Goal: Information Seeking & Learning: Learn about a topic

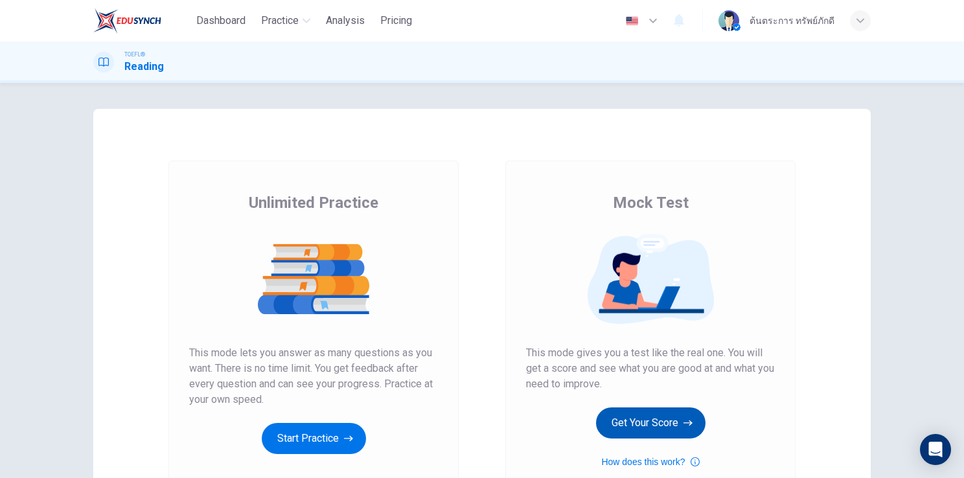
click at [666, 420] on button "Get Your Score" at bounding box center [651, 423] width 110 height 31
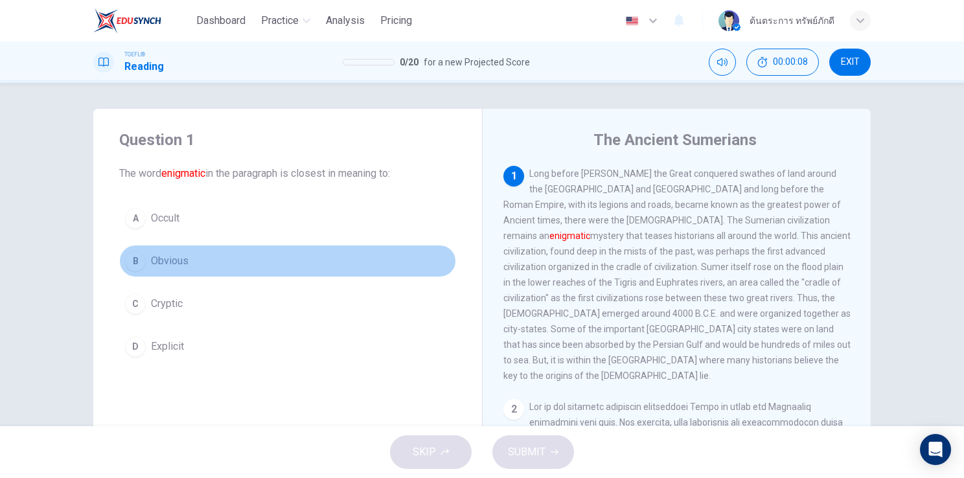
click at [204, 268] on button "B Obvious" at bounding box center [287, 261] width 337 height 32
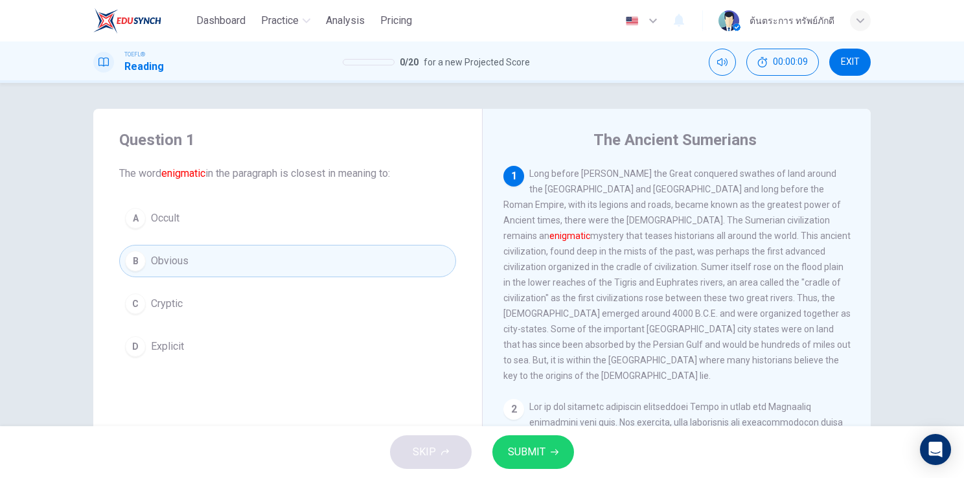
click at [528, 460] on span "SUBMIT" at bounding box center [527, 452] width 38 height 18
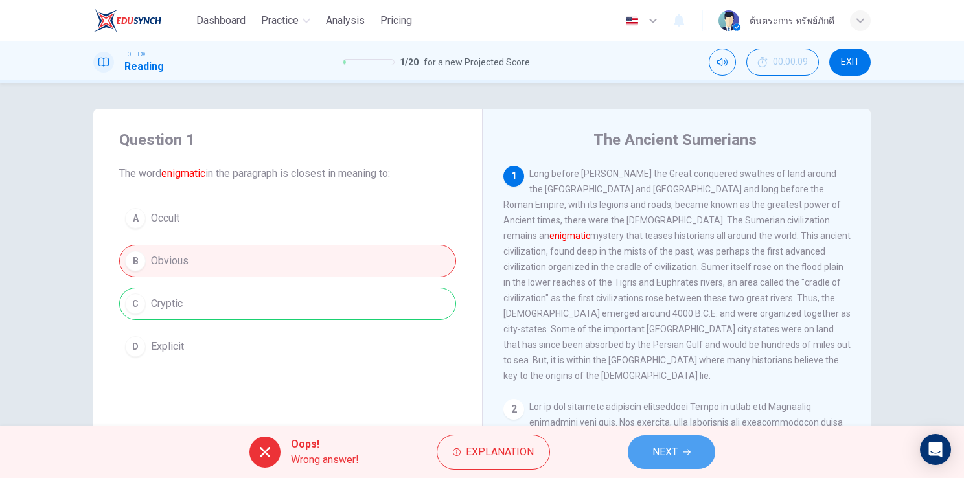
click at [677, 446] on span "NEXT" at bounding box center [665, 452] width 25 height 18
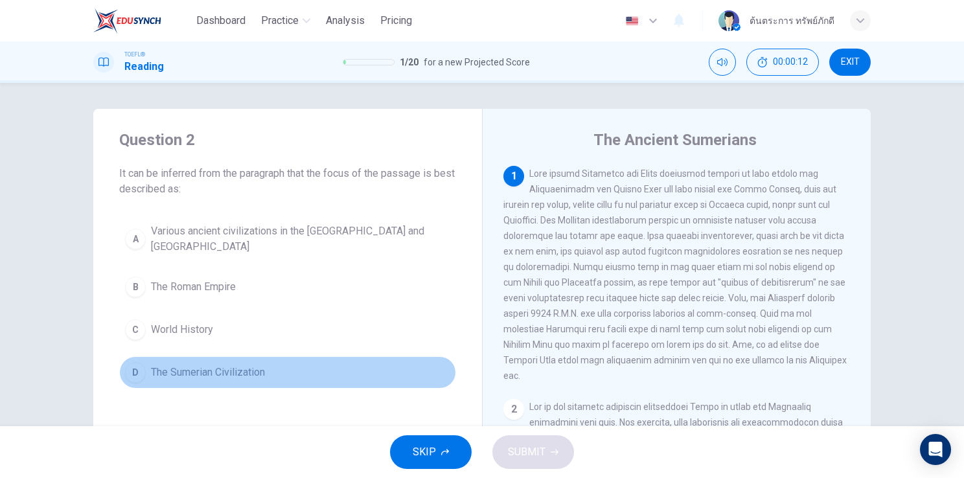
click at [246, 369] on span "The Sumerian Civilization" at bounding box center [208, 373] width 114 height 16
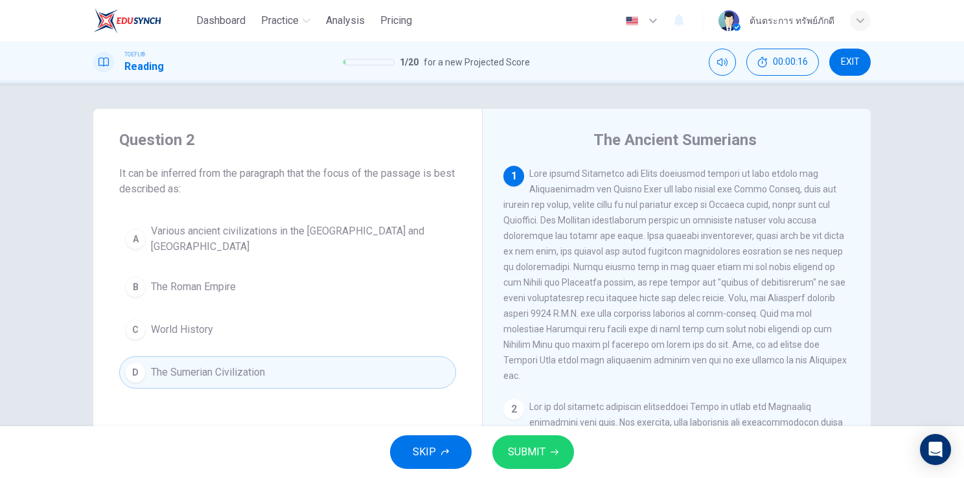
click at [531, 465] on button "SUBMIT" at bounding box center [534, 452] width 82 height 34
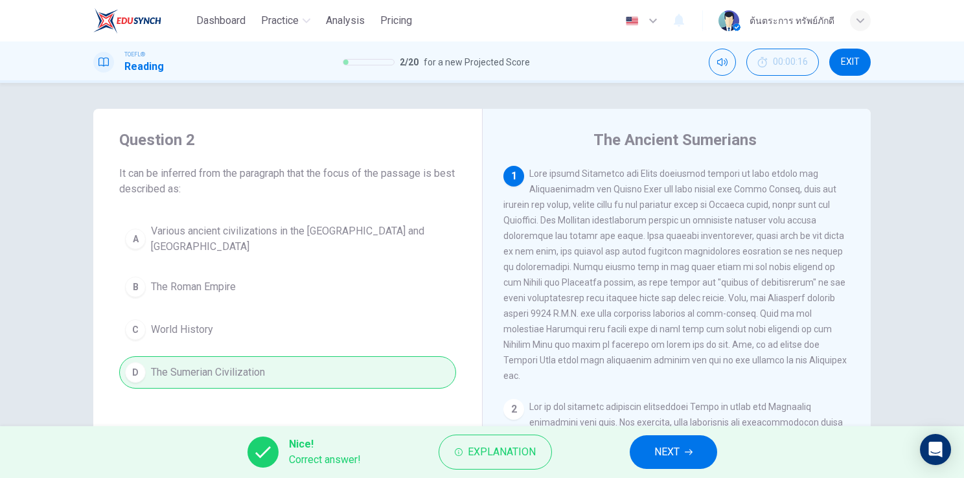
click at [664, 460] on span "NEXT" at bounding box center [667, 452] width 25 height 18
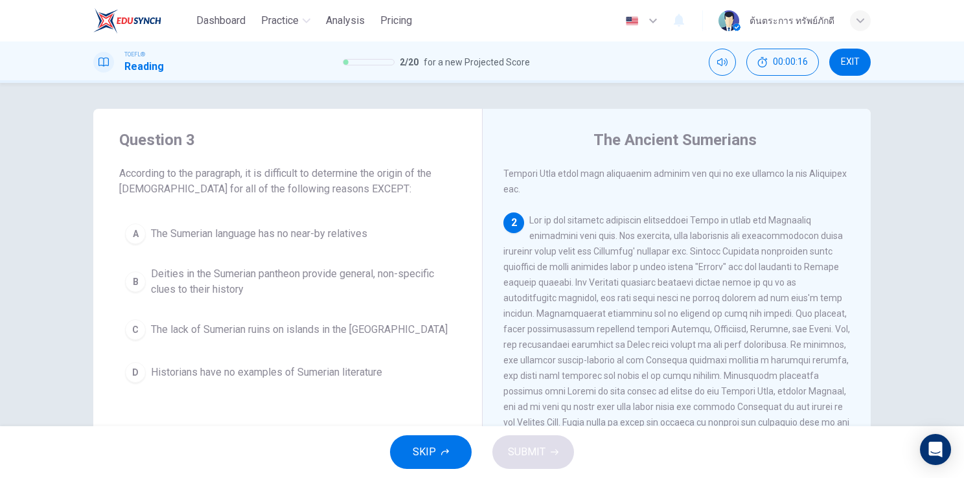
scroll to position [222, 0]
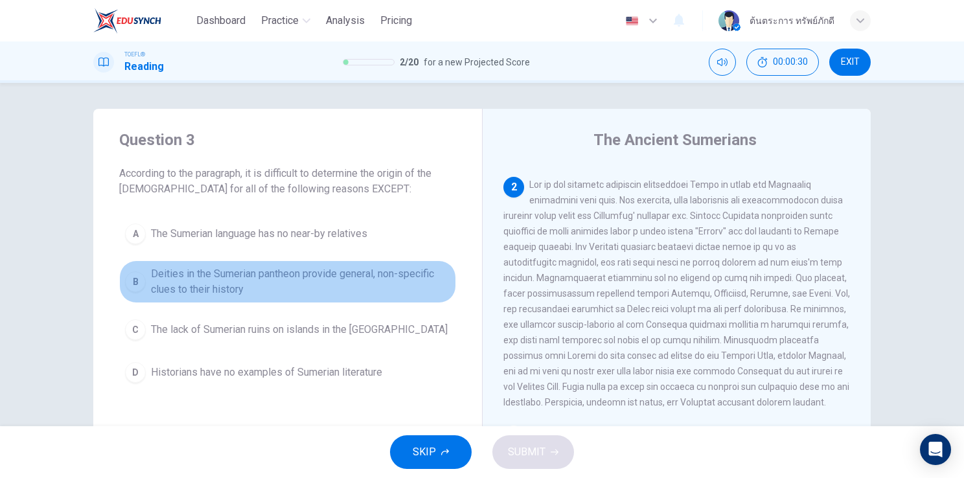
click at [365, 289] on span "Deities in the Sumerian pantheon provide general, non-specific clues to their h…" at bounding box center [300, 281] width 299 height 31
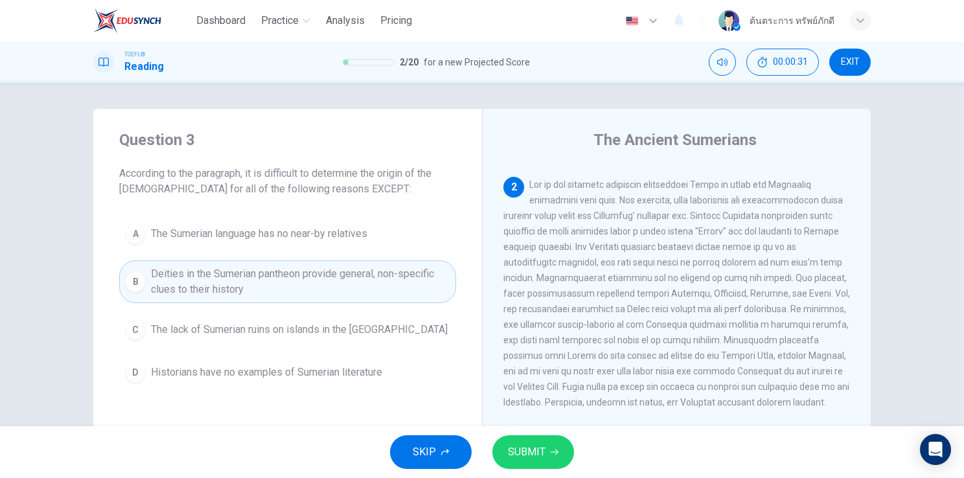
click at [542, 446] on span "SUBMIT" at bounding box center [527, 452] width 38 height 18
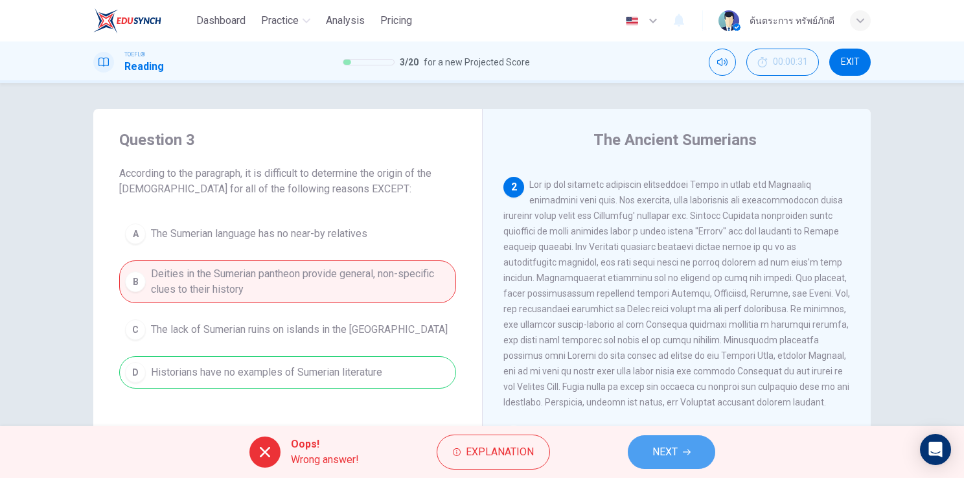
click at [667, 447] on span "NEXT" at bounding box center [665, 452] width 25 height 18
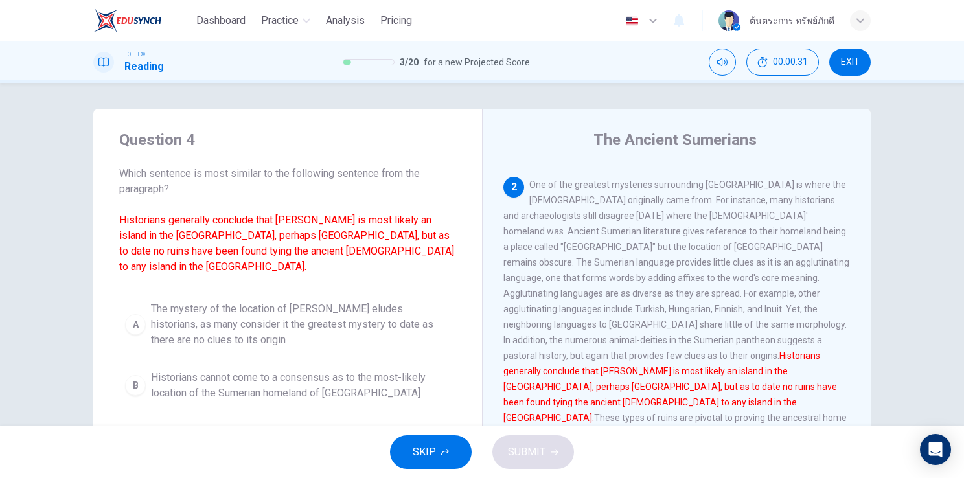
scroll to position [224, 0]
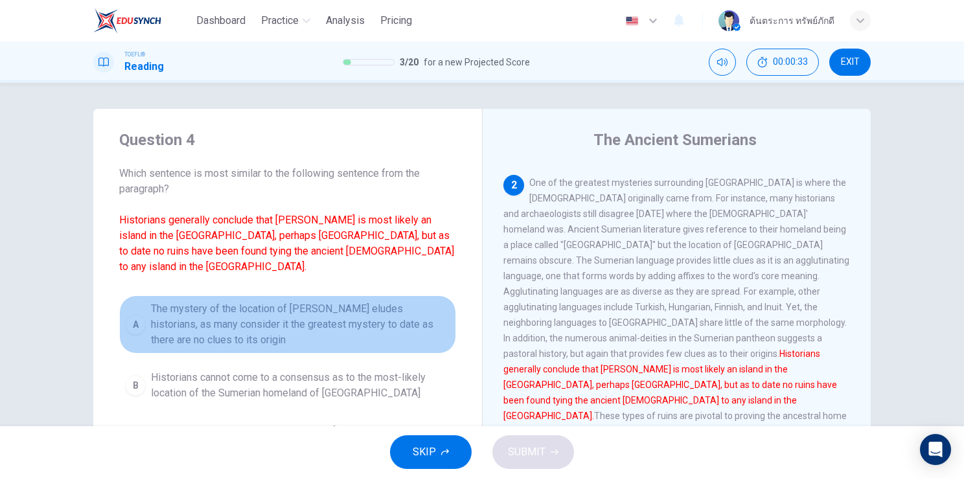
click at [283, 321] on span "The mystery of the location of [PERSON_NAME] eludes historians, as many conside…" at bounding box center [300, 324] width 299 height 47
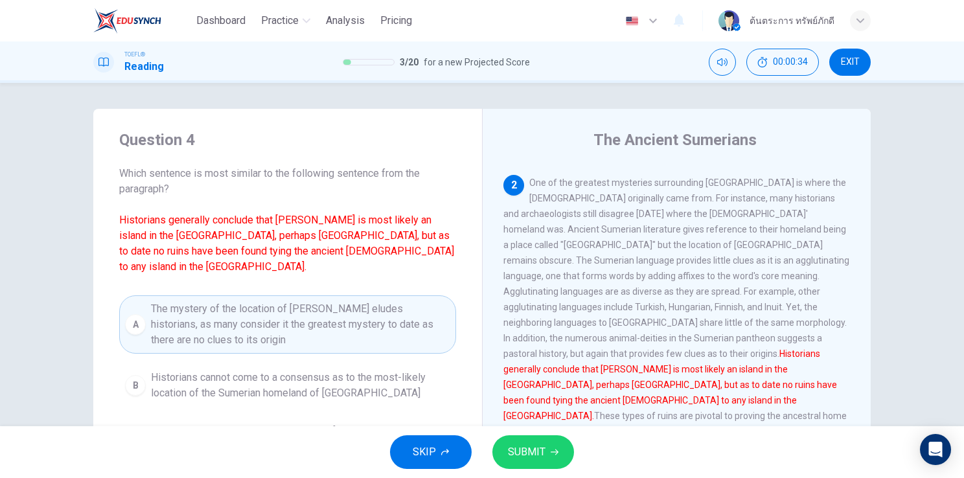
click at [446, 450] on icon "button" at bounding box center [445, 452] width 8 height 8
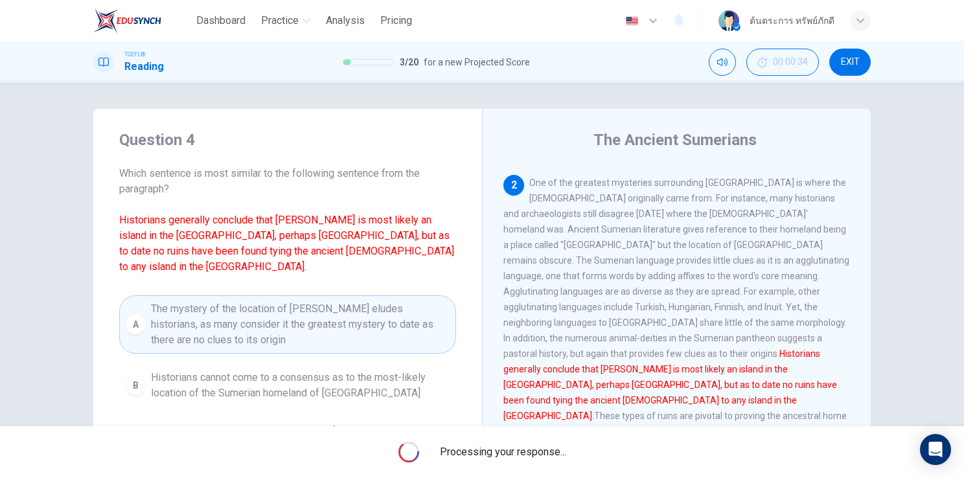
click at [446, 450] on span "Processing your response..." at bounding box center [503, 453] width 126 height 16
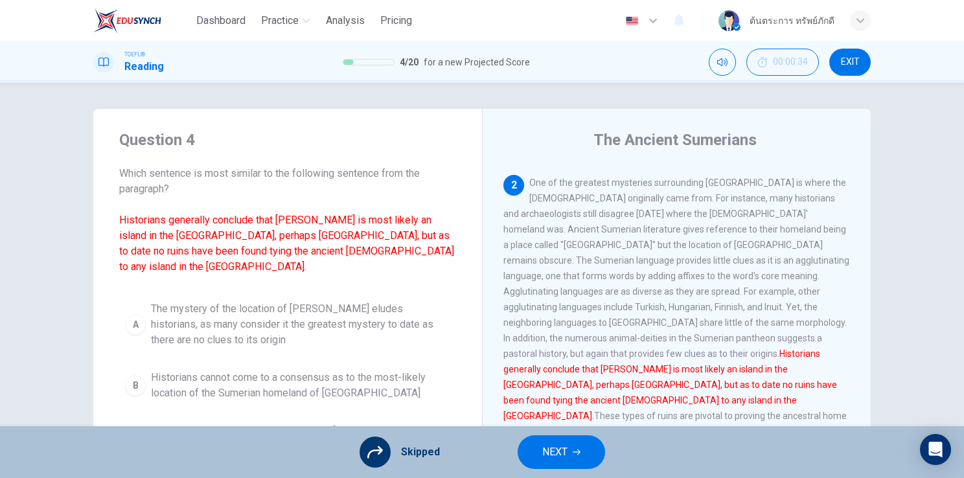
click at [552, 448] on span "NEXT" at bounding box center [554, 452] width 25 height 18
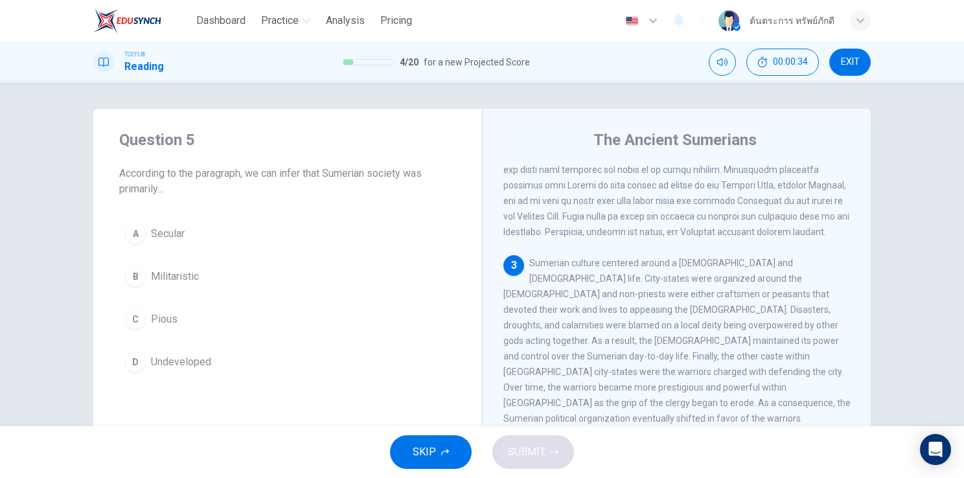
scroll to position [399, 0]
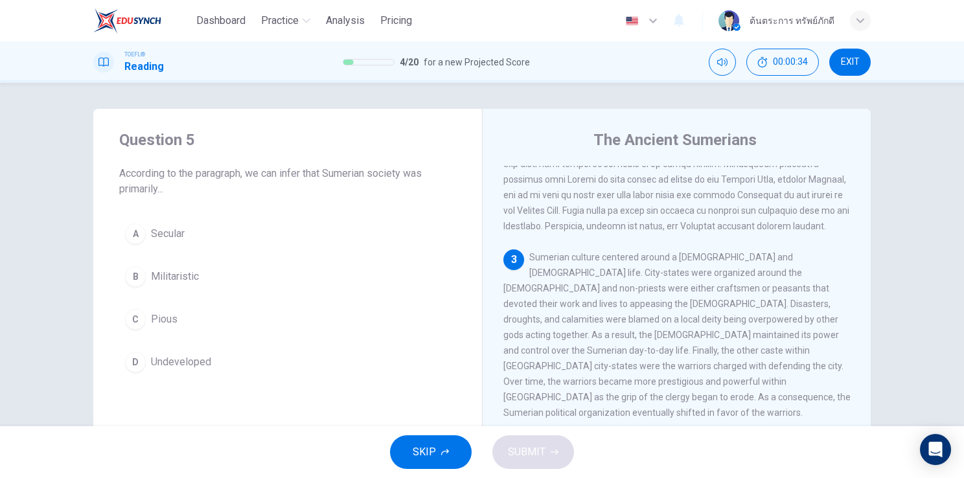
click at [449, 446] on button "SKIP" at bounding box center [431, 452] width 82 height 34
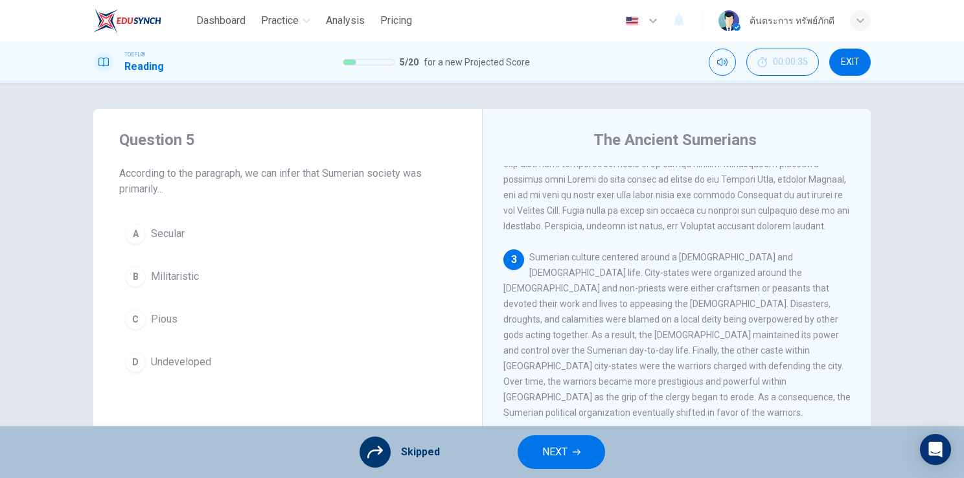
click at [564, 450] on span "NEXT" at bounding box center [554, 452] width 25 height 18
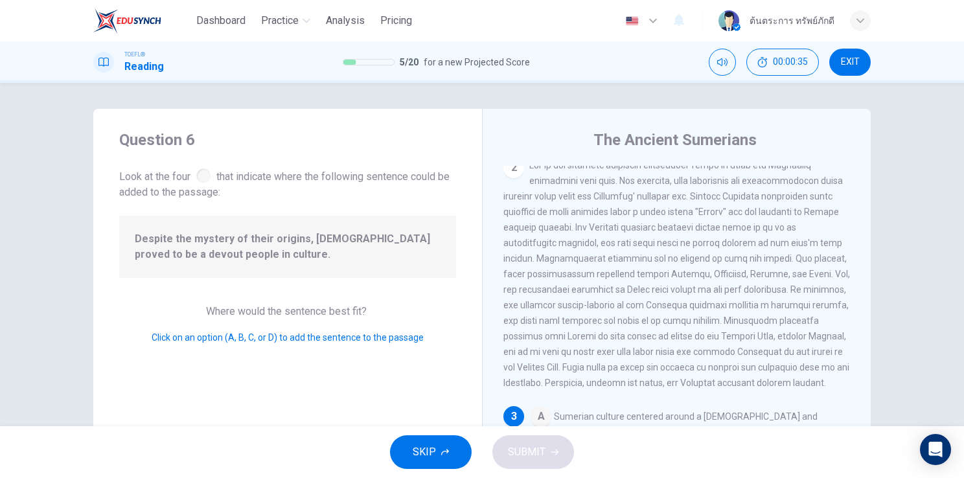
scroll to position [347, 0]
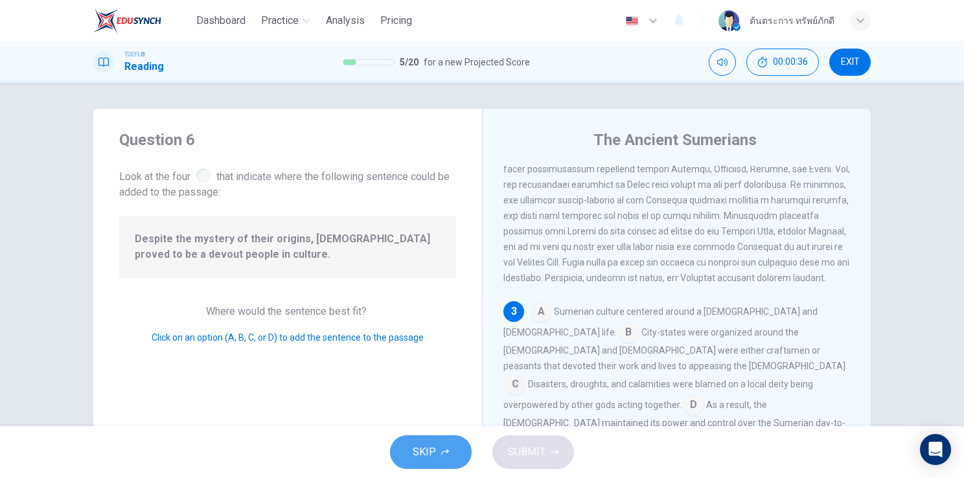
click at [450, 448] on button "SKIP" at bounding box center [431, 452] width 82 height 34
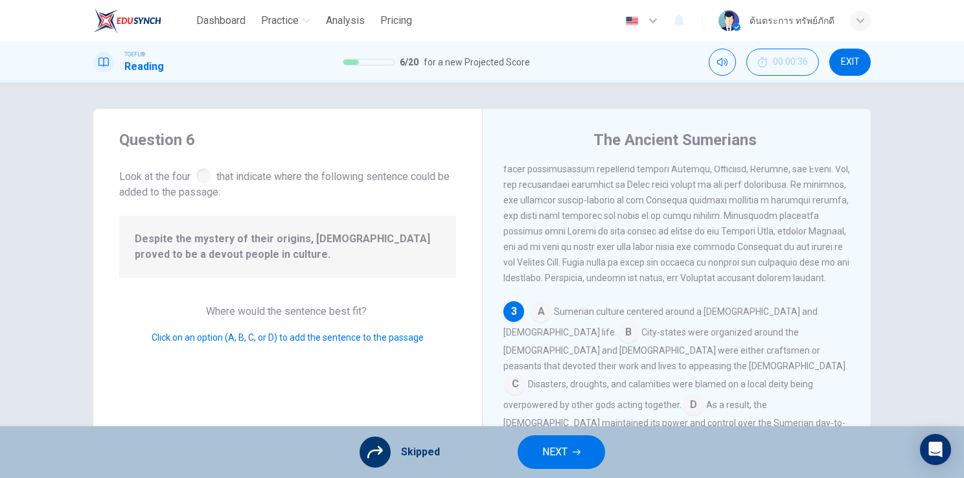
click at [576, 458] on button "NEXT" at bounding box center [561, 452] width 87 height 34
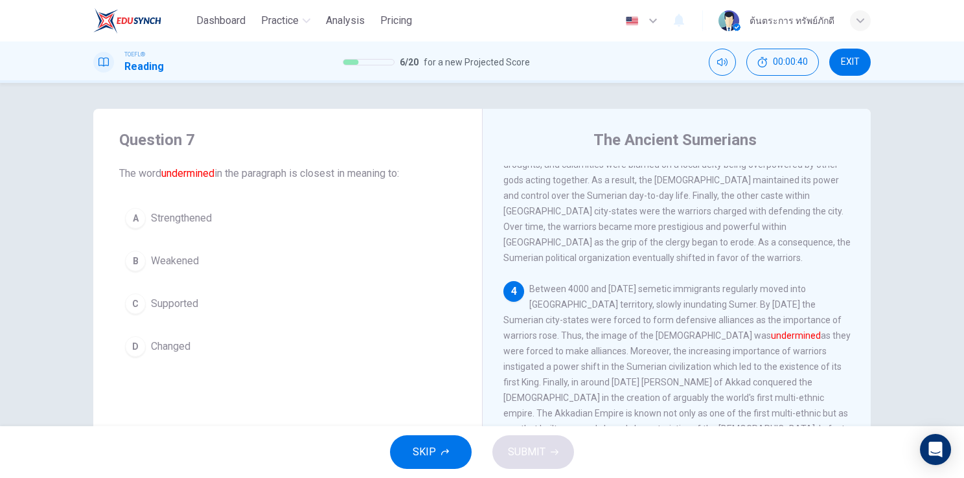
scroll to position [637, 0]
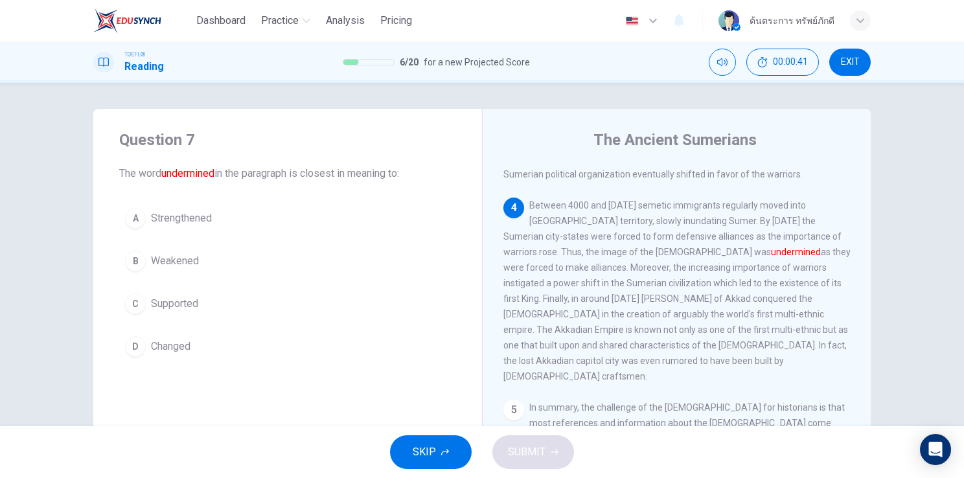
click at [430, 445] on span "SKIP" at bounding box center [424, 452] width 23 height 18
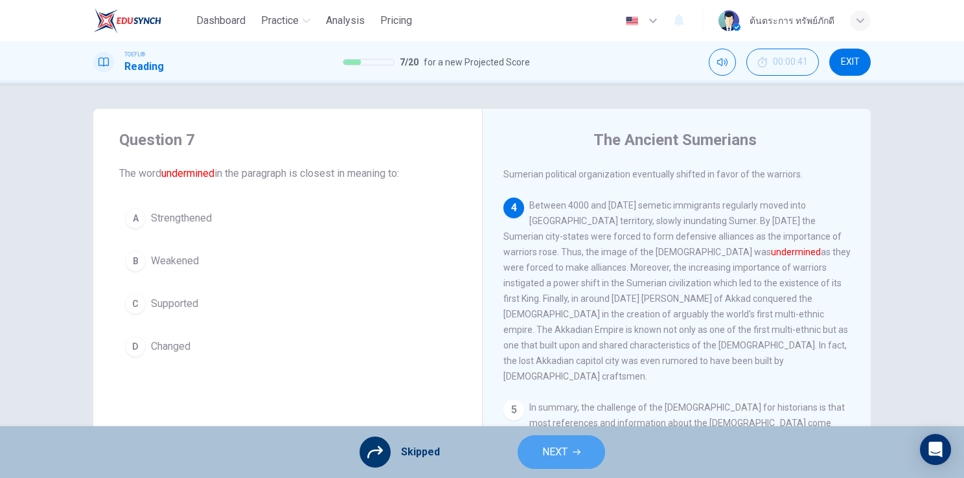
click at [563, 445] on span "NEXT" at bounding box center [554, 452] width 25 height 18
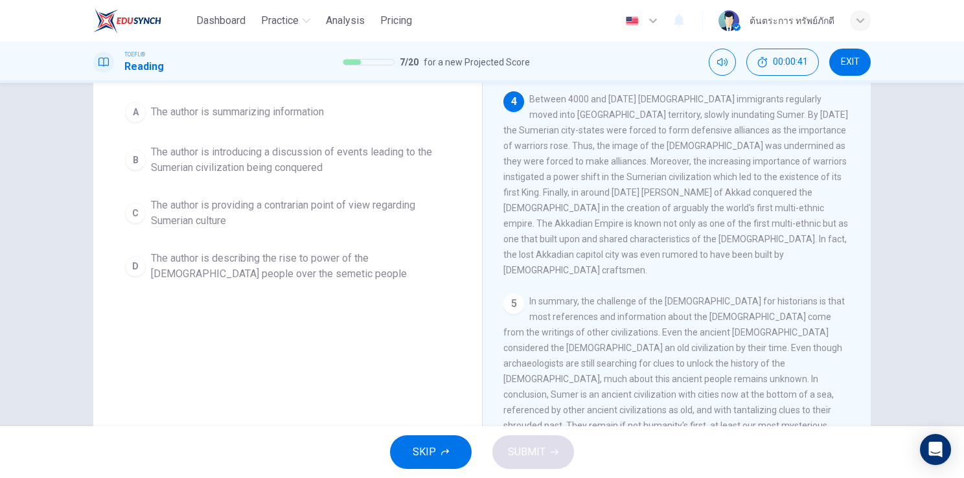
scroll to position [158, 0]
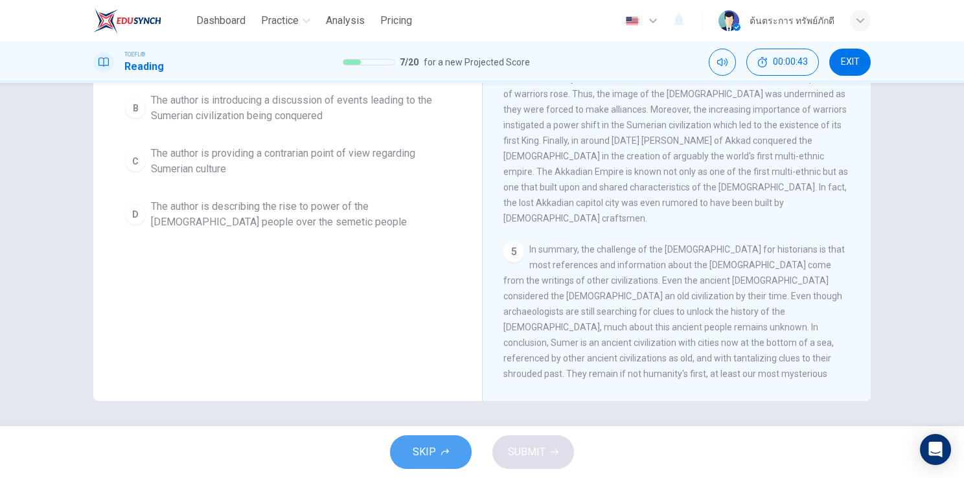
click at [450, 448] on button "SKIP" at bounding box center [431, 452] width 82 height 34
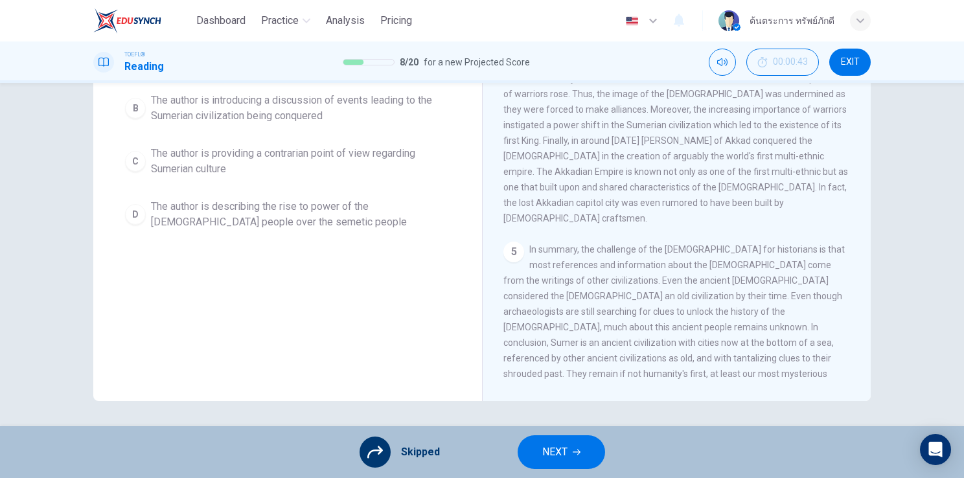
click at [568, 454] on button "NEXT" at bounding box center [561, 452] width 87 height 34
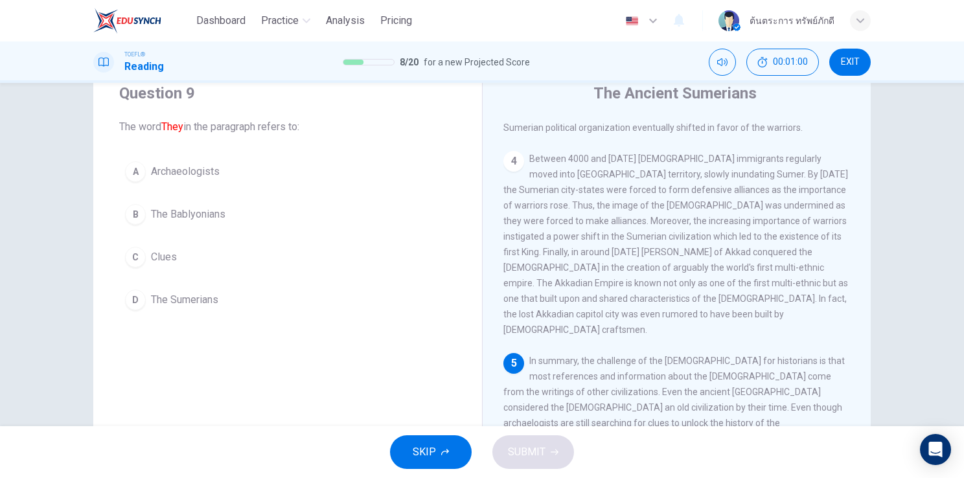
scroll to position [46, 0]
click at [191, 249] on button "C Clues" at bounding box center [287, 258] width 337 height 32
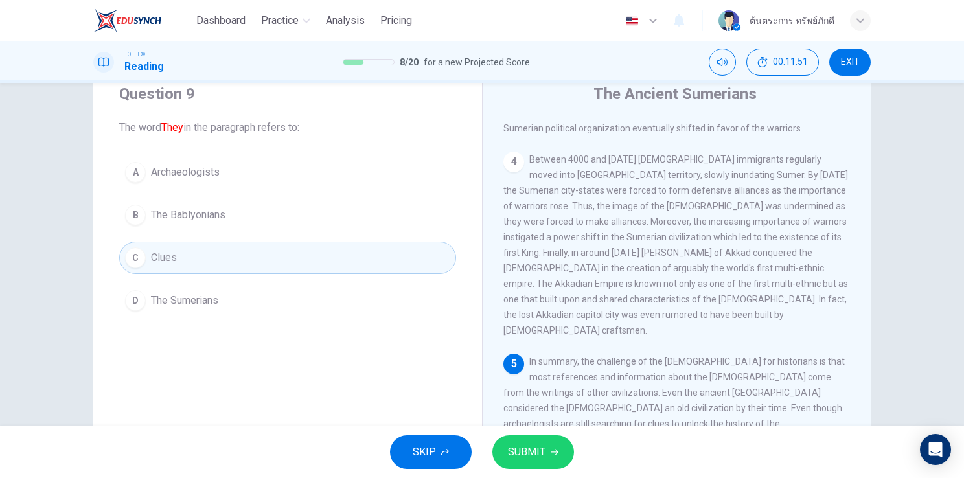
click at [241, 207] on button "B The Bablyonians" at bounding box center [287, 215] width 337 height 32
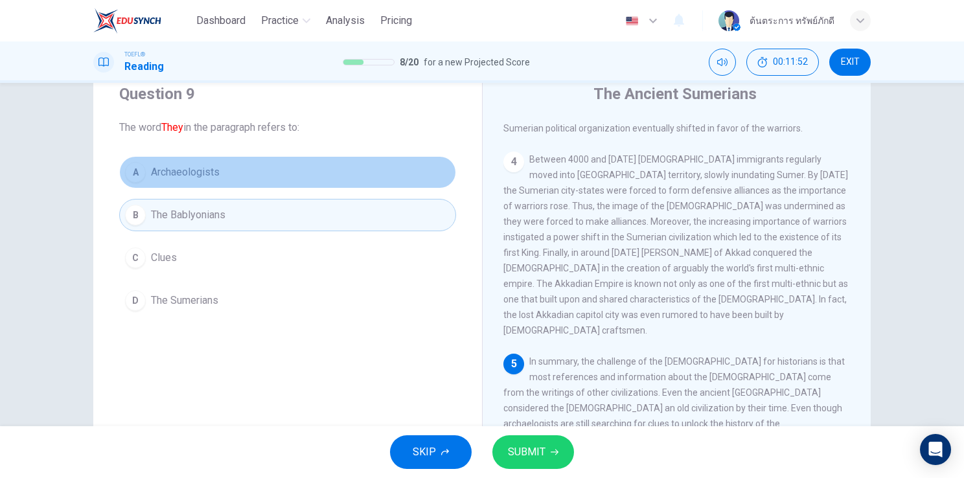
click at [214, 174] on span "Archaeologists" at bounding box center [185, 173] width 69 height 16
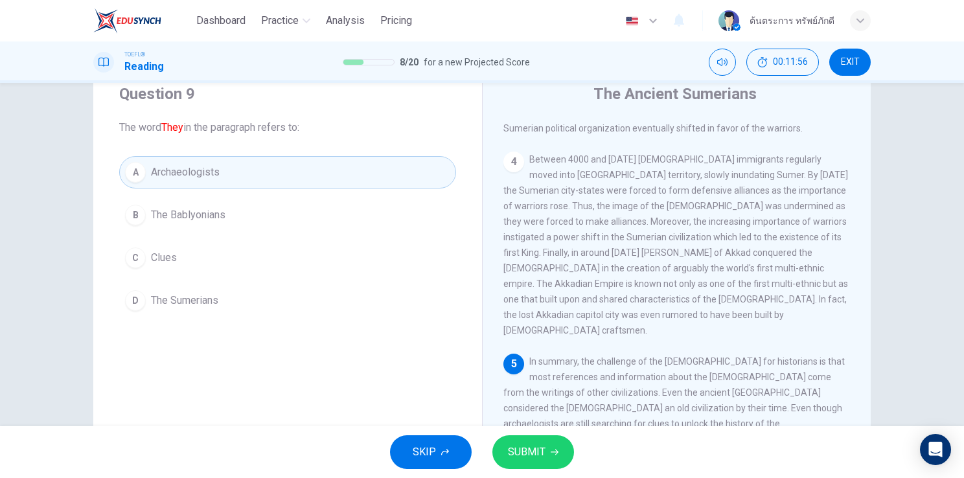
click at [543, 446] on span "SUBMIT" at bounding box center [527, 452] width 38 height 18
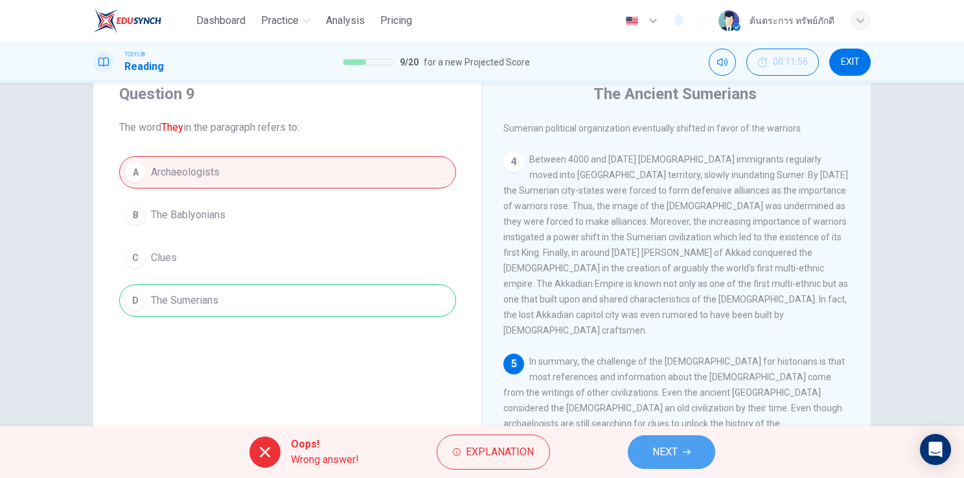
click at [646, 437] on button "NEXT" at bounding box center [671, 452] width 87 height 34
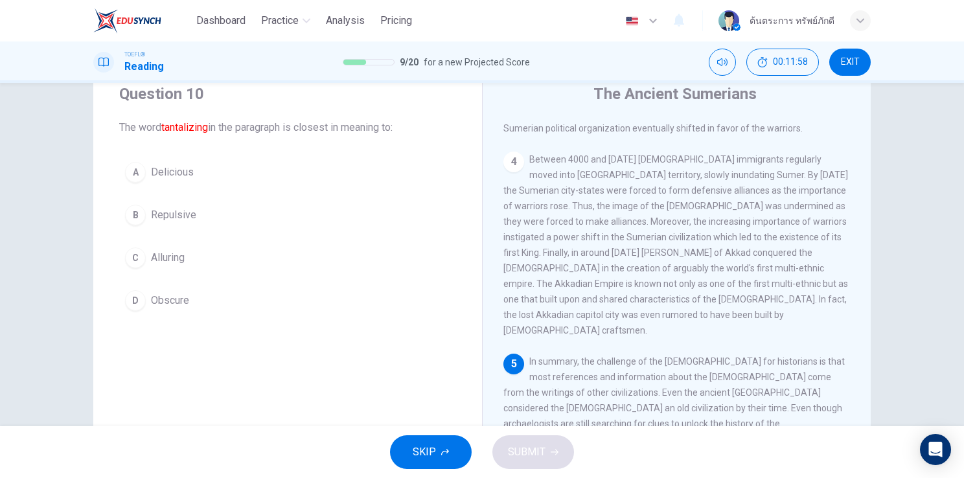
click at [176, 203] on button "B Repulsive" at bounding box center [287, 215] width 337 height 32
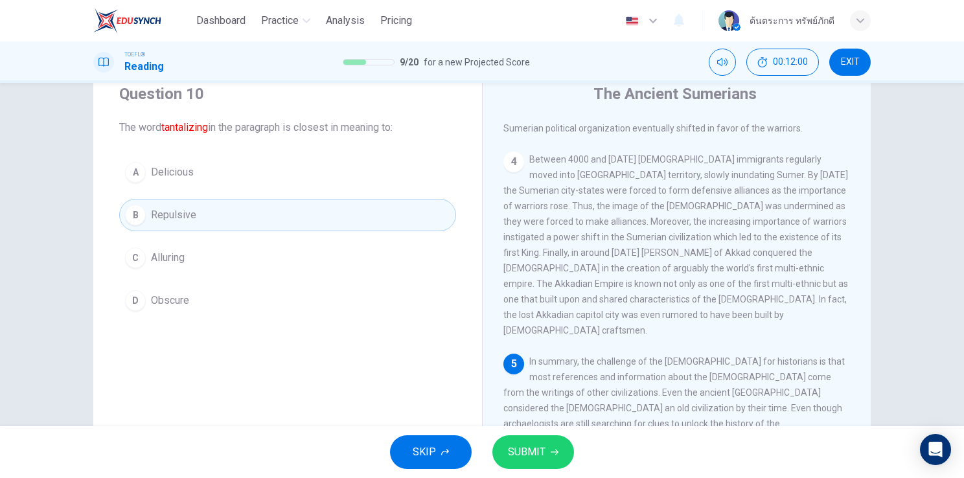
click at [525, 456] on span "SUBMIT" at bounding box center [527, 452] width 38 height 18
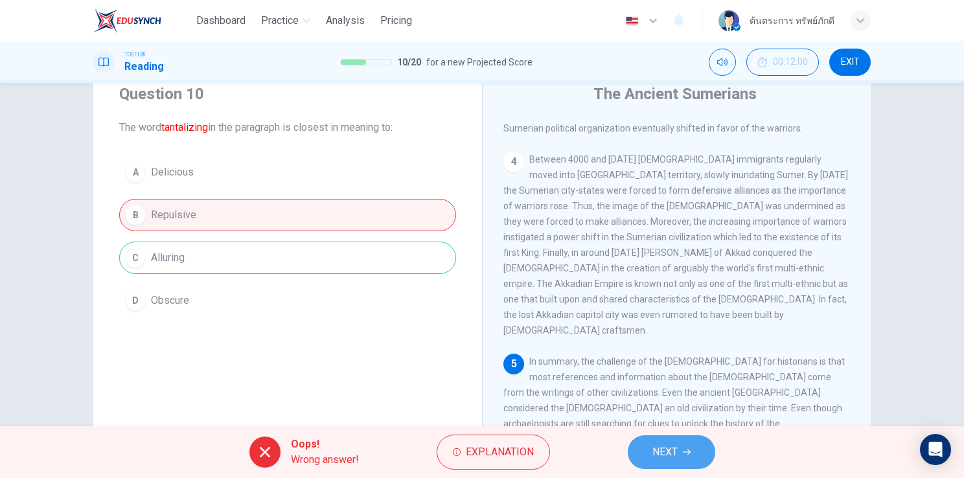
click at [651, 439] on button "NEXT" at bounding box center [671, 452] width 87 height 34
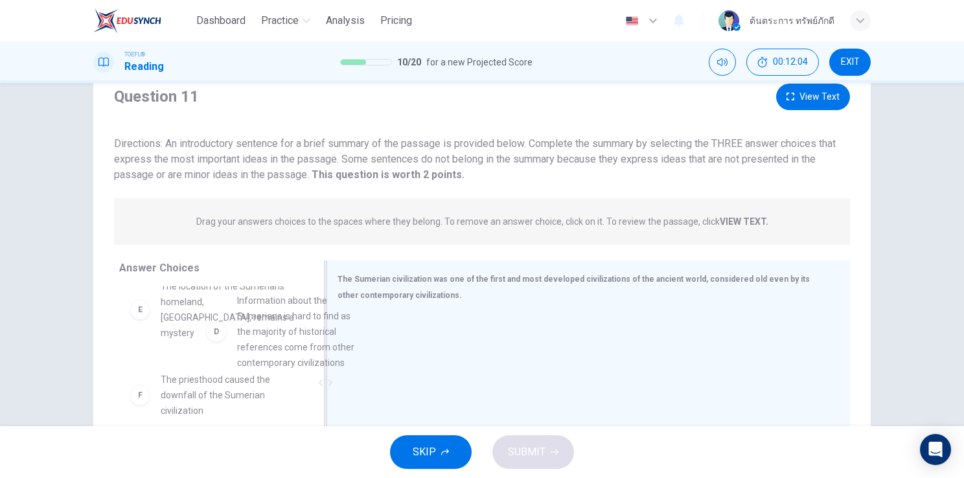
scroll to position [249, 0]
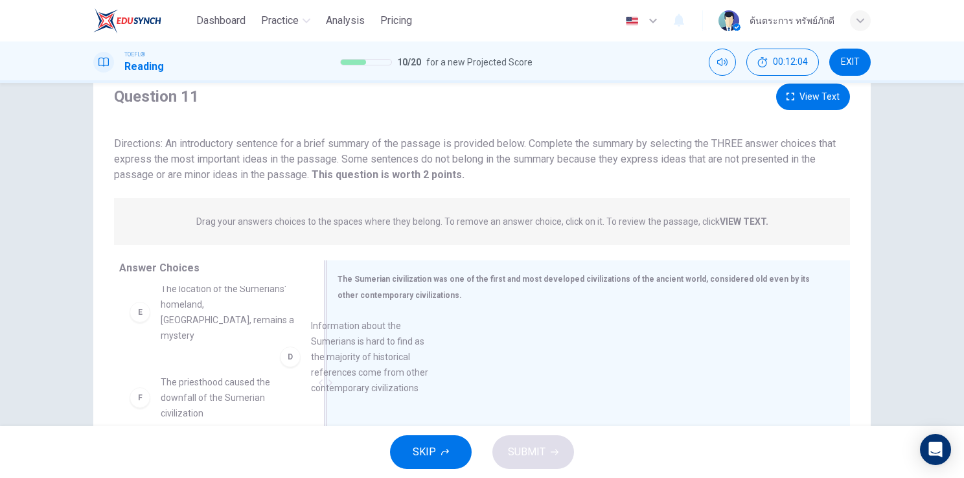
drag, startPoint x: 216, startPoint y: 325, endPoint x: 378, endPoint y: 382, distance: 172.4
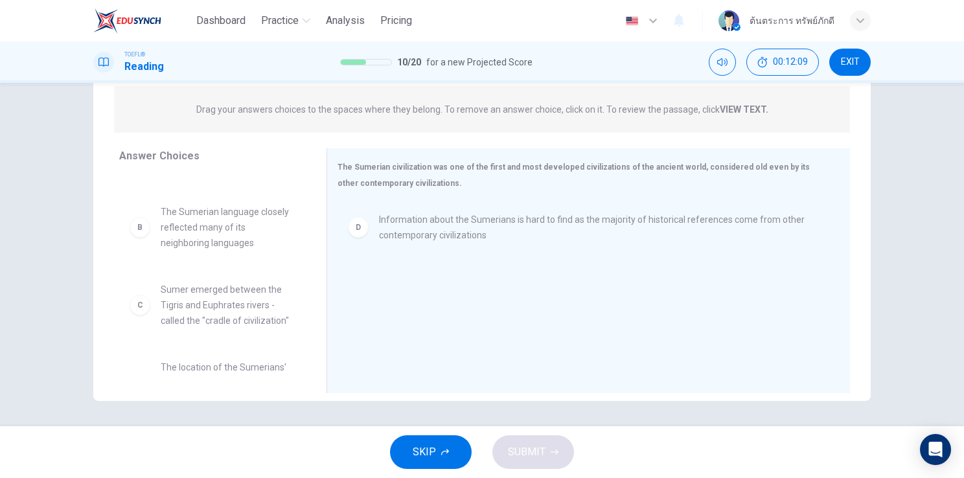
scroll to position [62, 0]
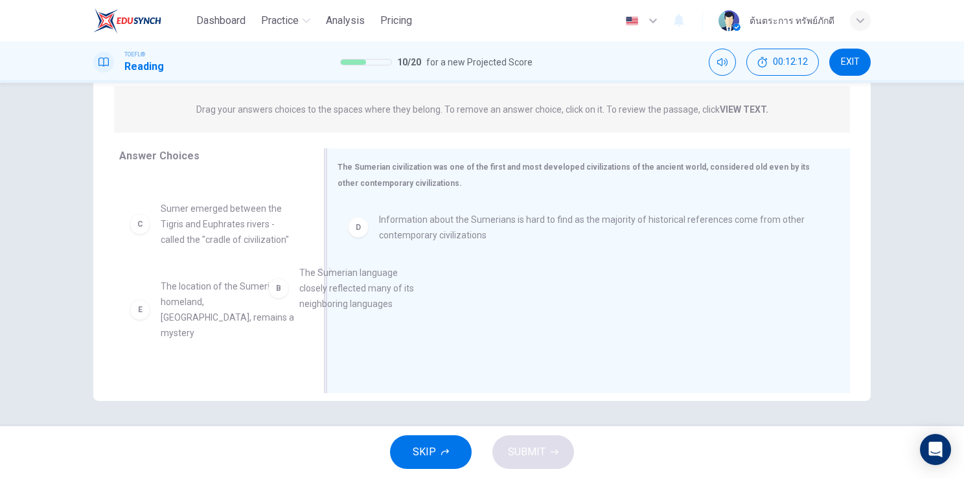
drag, startPoint x: 220, startPoint y: 222, endPoint x: 386, endPoint y: 314, distance: 189.1
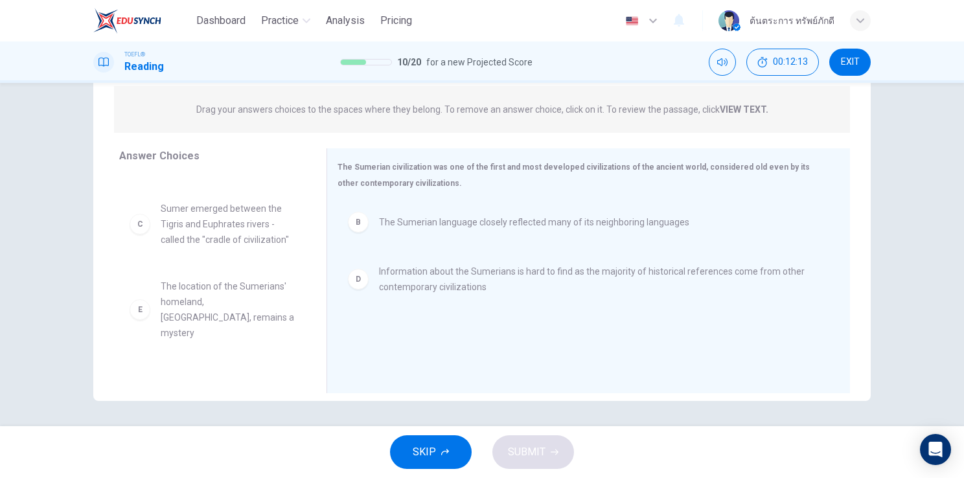
scroll to position [86, 0]
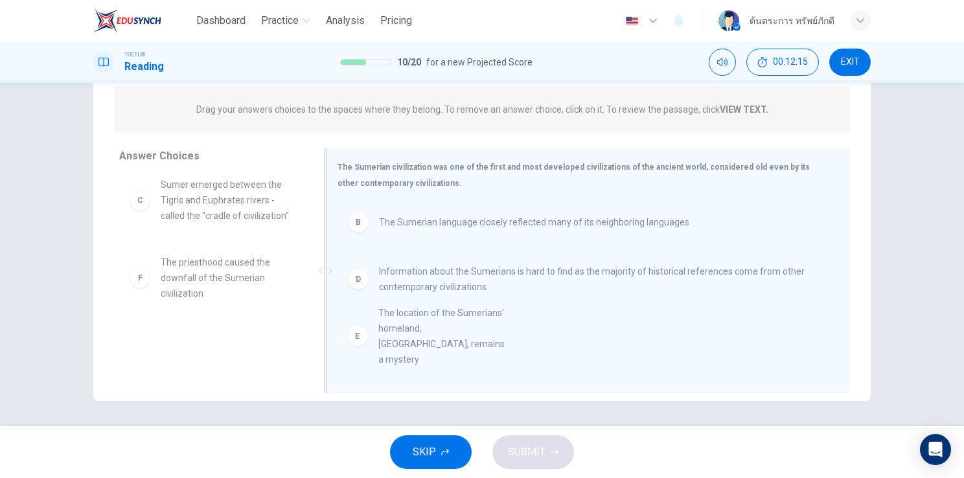
drag, startPoint x: 194, startPoint y: 276, endPoint x: 423, endPoint y: 343, distance: 238.5
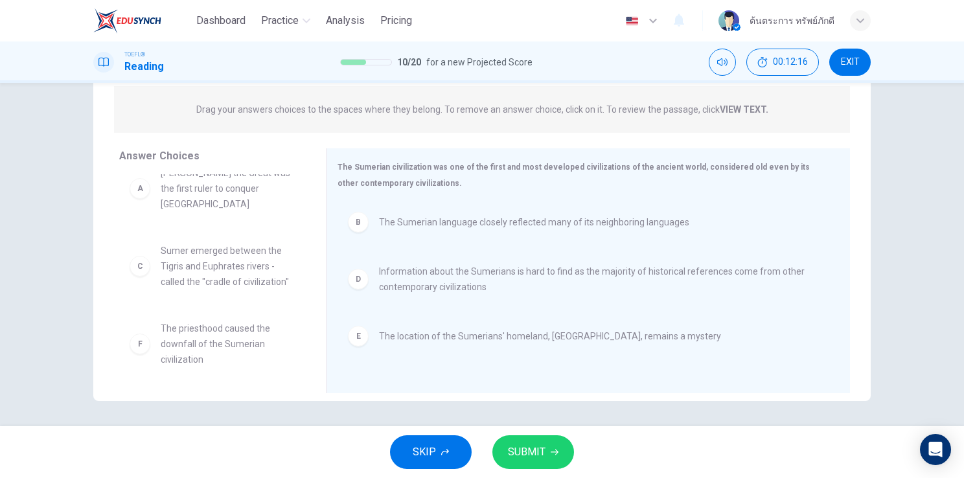
scroll to position [8, 0]
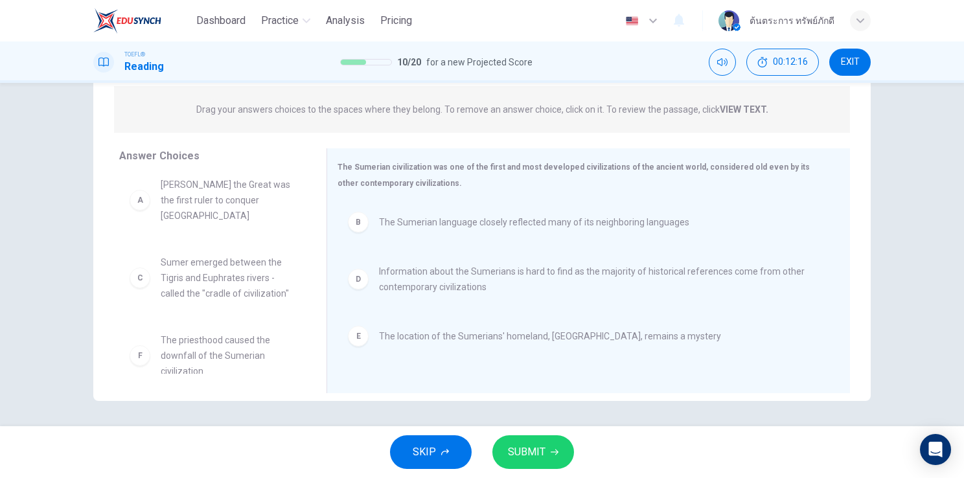
click at [516, 453] on span "SUBMIT" at bounding box center [527, 452] width 38 height 18
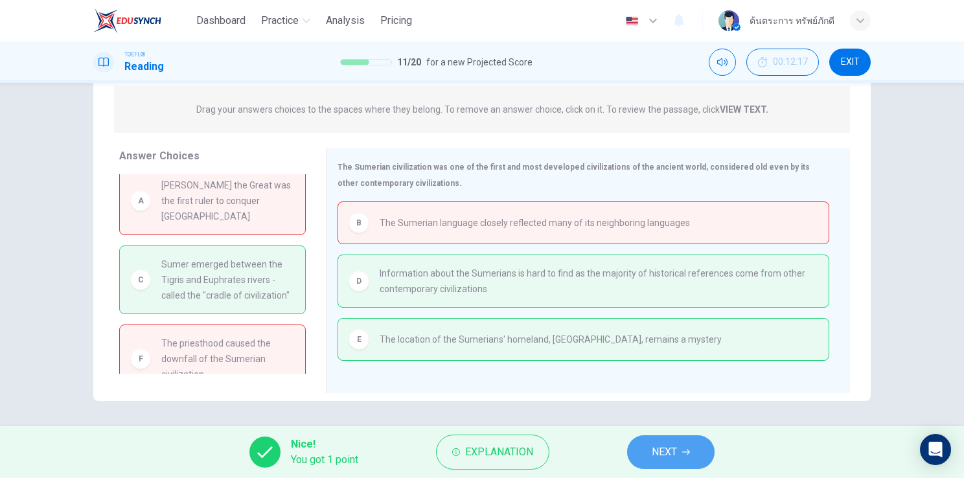
click at [677, 448] on span "NEXT" at bounding box center [664, 452] width 25 height 18
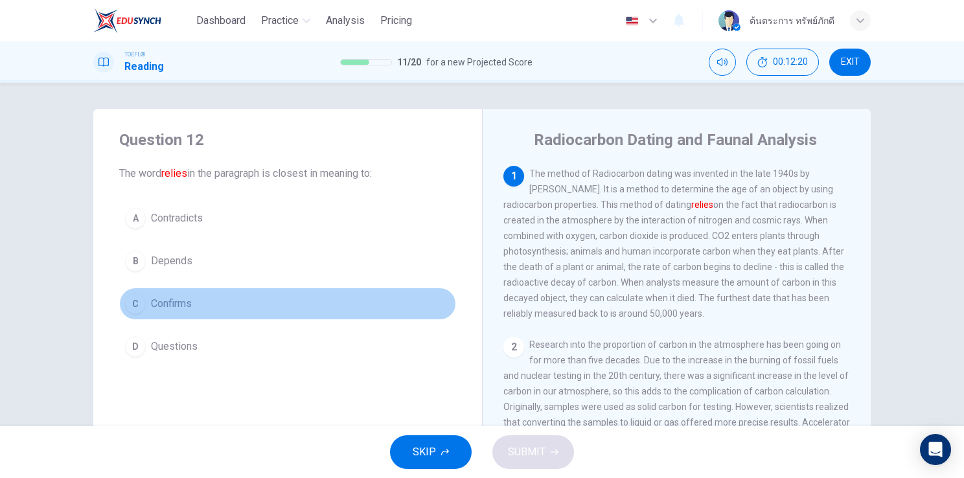
click at [189, 303] on button "C Confirms" at bounding box center [287, 304] width 337 height 32
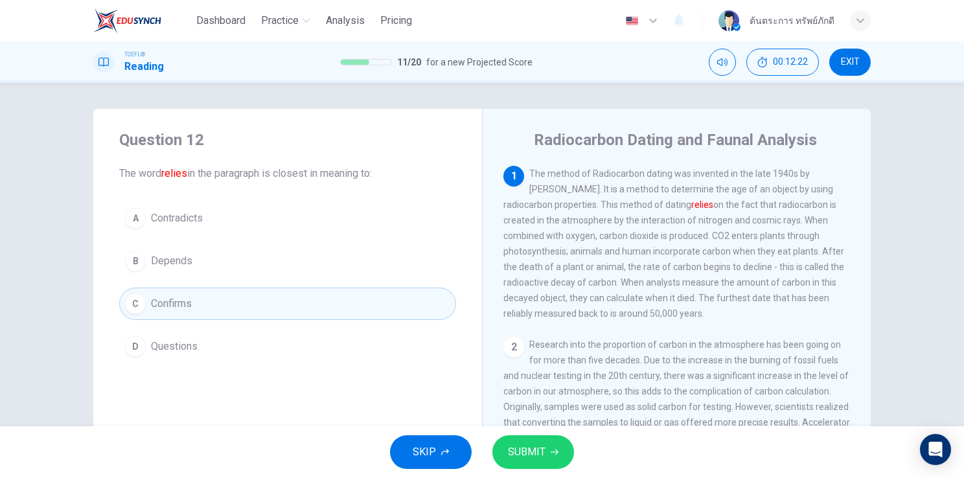
click at [533, 454] on span "SUBMIT" at bounding box center [527, 452] width 38 height 18
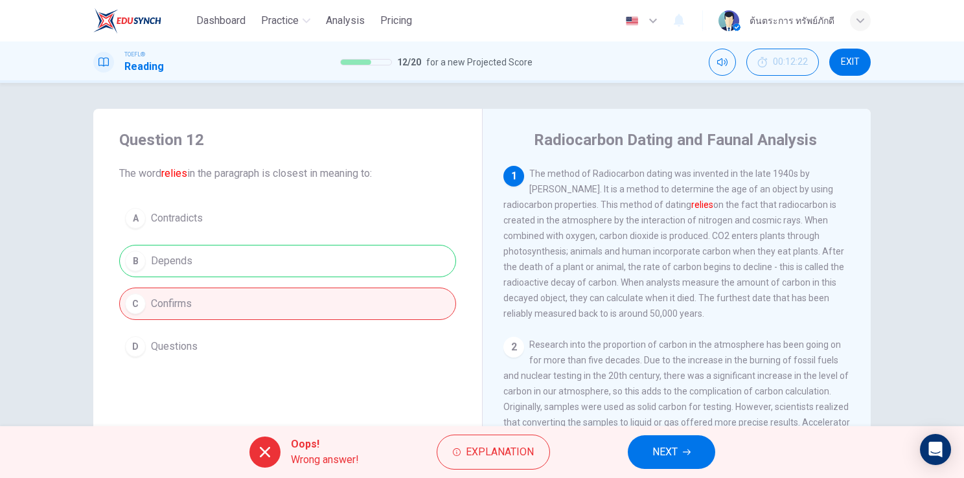
click at [679, 448] on button "NEXT" at bounding box center [671, 452] width 87 height 34
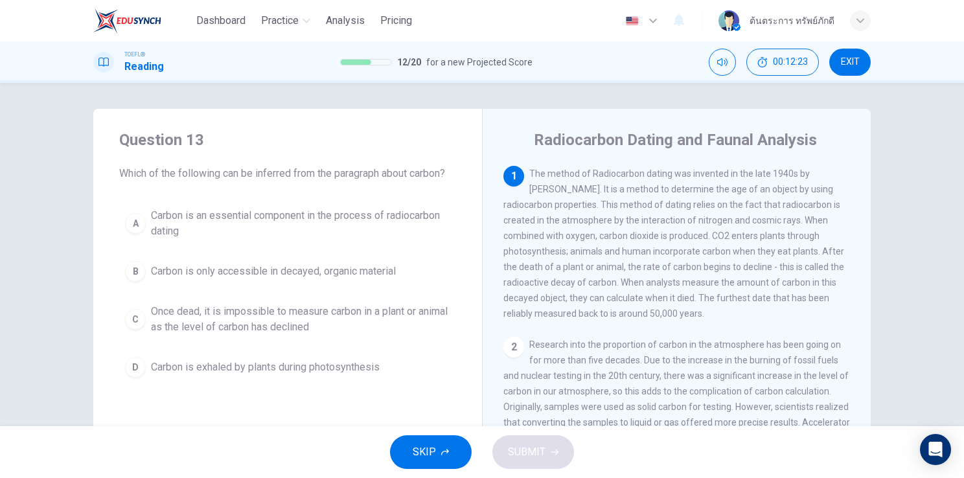
click at [285, 226] on span "Carbon is an essential component in the process of radiocarbon dating" at bounding box center [300, 223] width 299 height 31
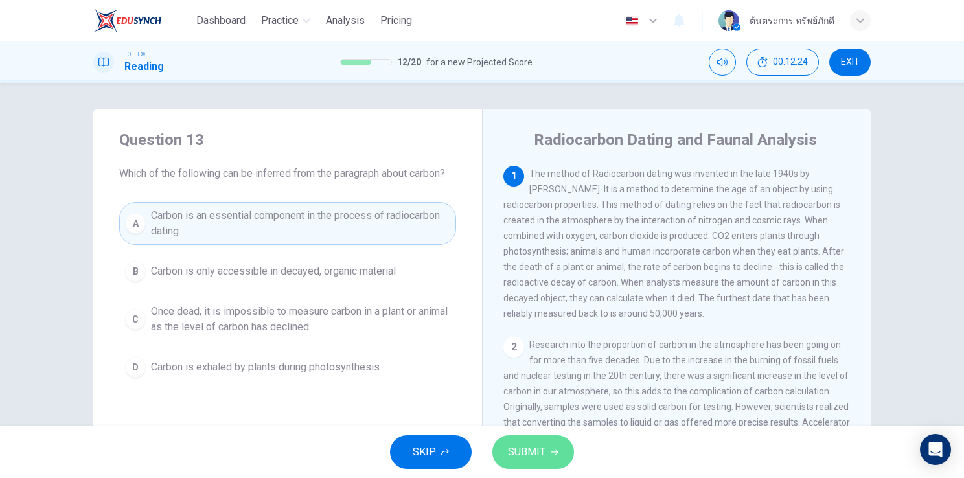
click at [529, 441] on button "SUBMIT" at bounding box center [534, 452] width 82 height 34
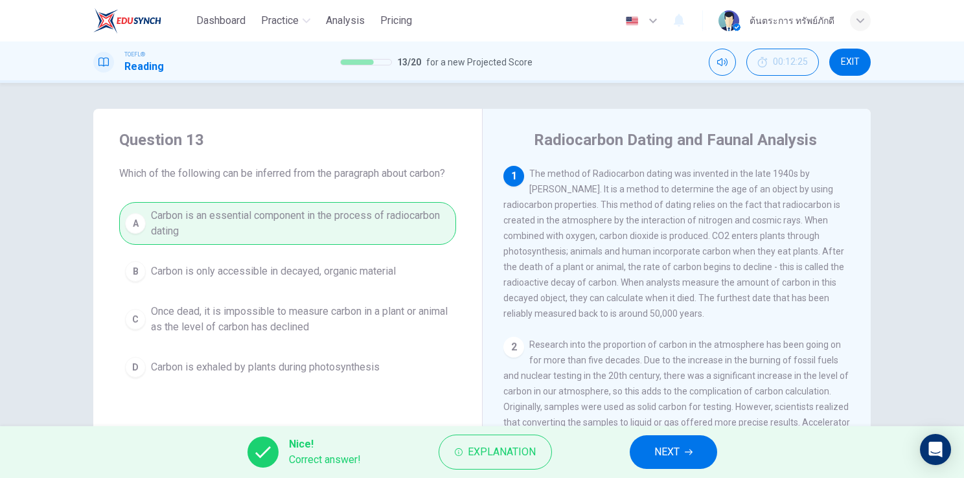
click at [651, 442] on button "NEXT" at bounding box center [673, 452] width 87 height 34
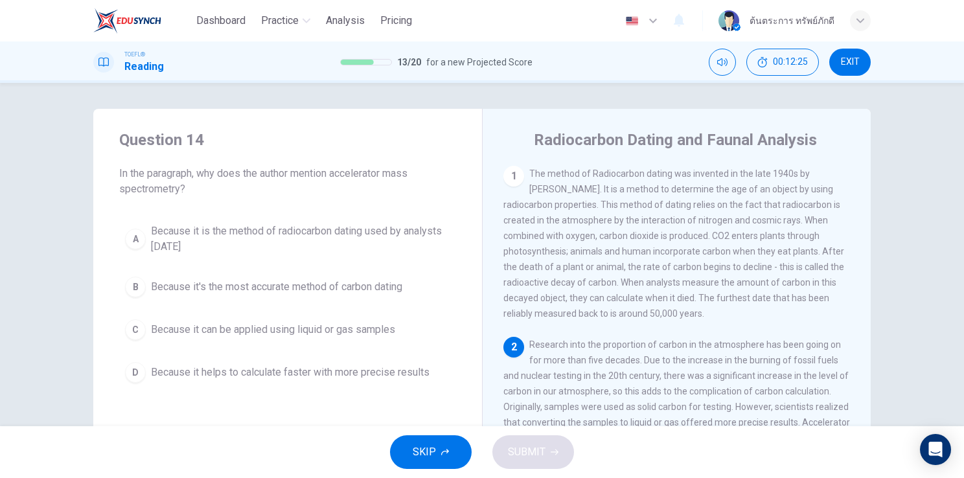
scroll to position [62, 0]
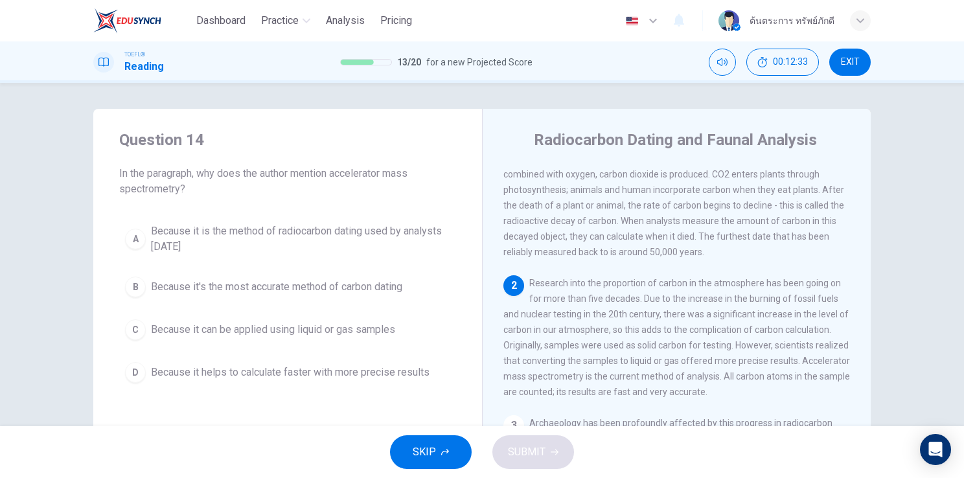
click at [316, 293] on span "Because it's the most accurate method of carbon dating" at bounding box center [276, 287] width 251 height 16
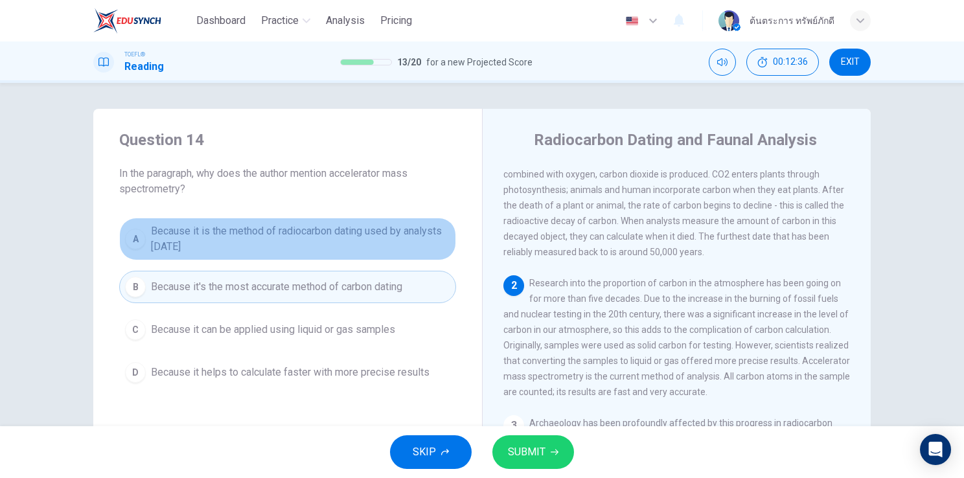
click at [380, 248] on span "Because it is the method of radiocarbon dating used by analysts [DATE]" at bounding box center [300, 239] width 299 height 31
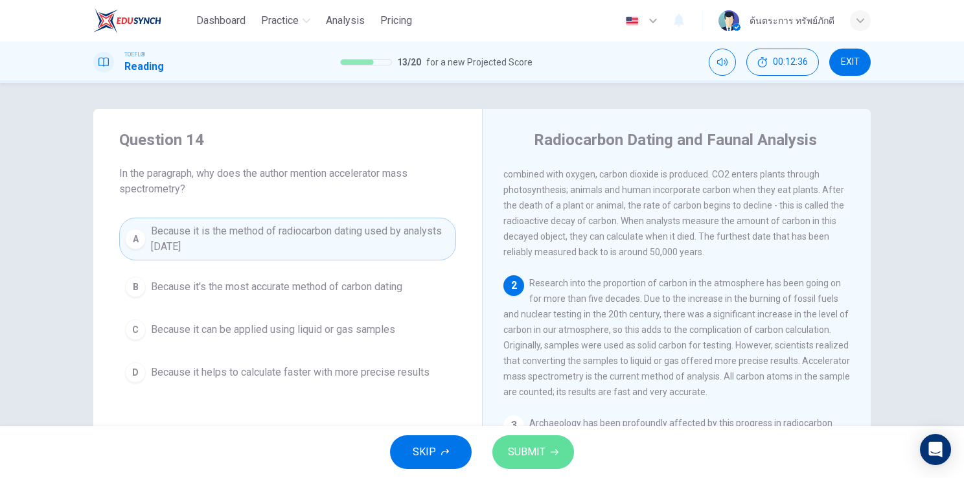
click at [519, 456] on span "SUBMIT" at bounding box center [527, 452] width 38 height 18
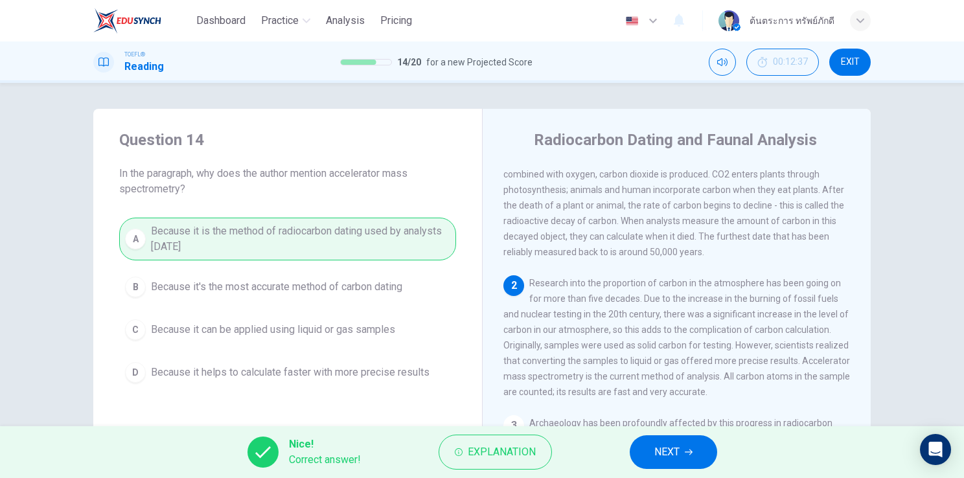
click at [662, 454] on span "NEXT" at bounding box center [667, 452] width 25 height 18
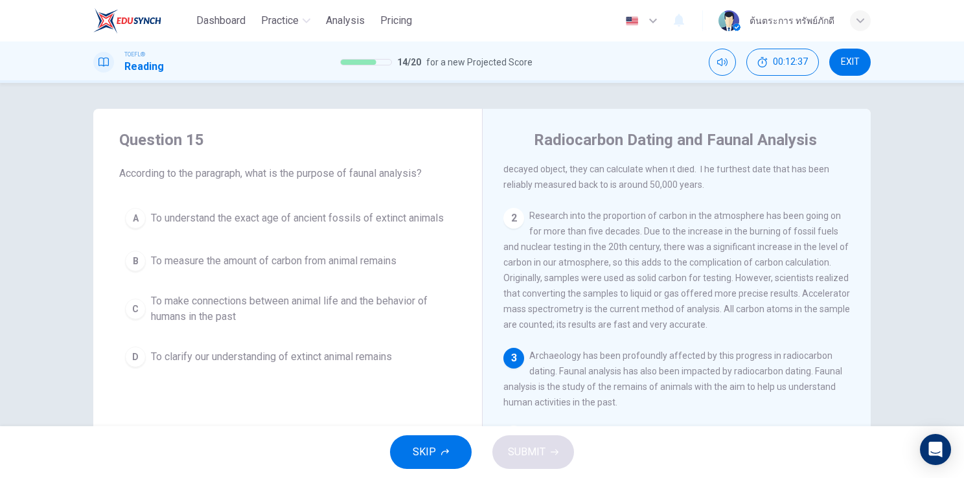
scroll to position [141, 0]
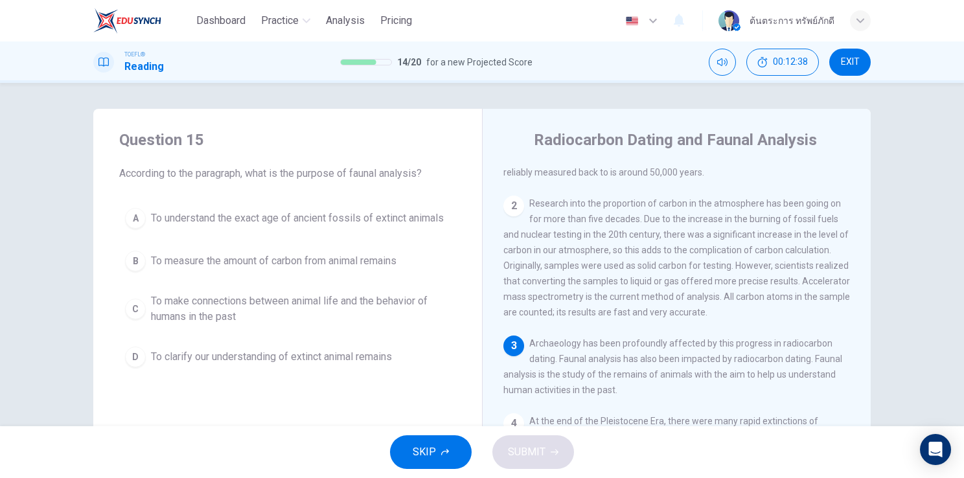
click at [329, 345] on button "D To clarify our understanding of extinct animal remains" at bounding box center [287, 357] width 337 height 32
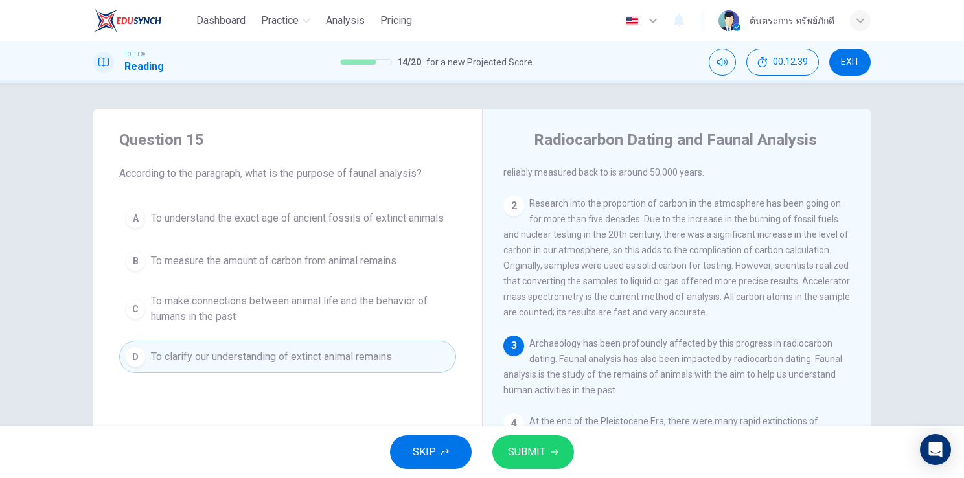
click at [515, 444] on span "SUBMIT" at bounding box center [527, 452] width 38 height 18
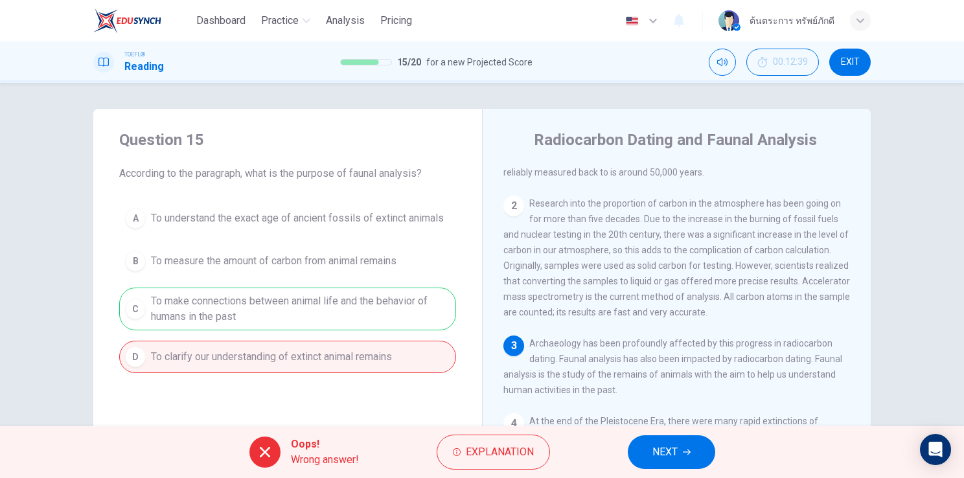
click at [651, 445] on button "NEXT" at bounding box center [671, 452] width 87 height 34
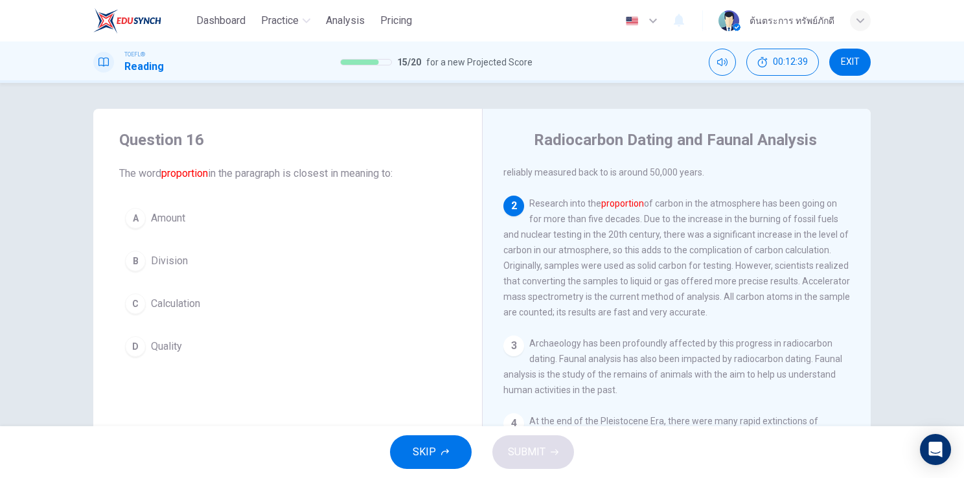
scroll to position [176, 0]
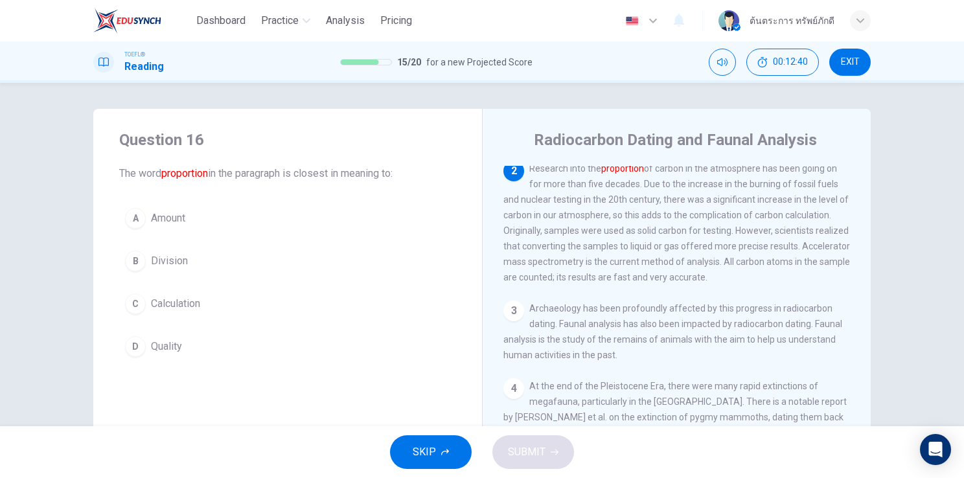
drag, startPoint x: 469, startPoint y: 327, endPoint x: 574, endPoint y: 323, distance: 104.4
click at [574, 323] on div "Question 16 The word proportion in the paragraph is closest in meaning to: A Am…" at bounding box center [482, 334] width 778 height 450
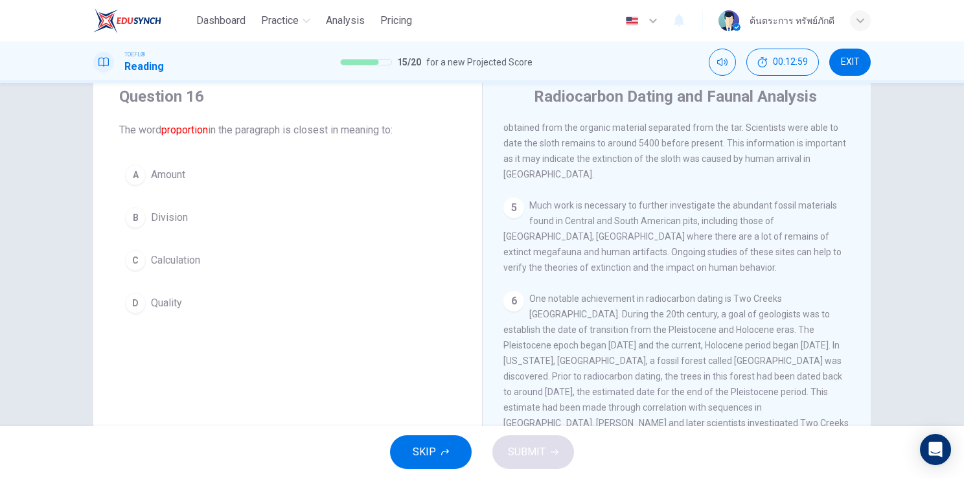
scroll to position [43, 0]
